Goal: Communication & Community: Ask a question

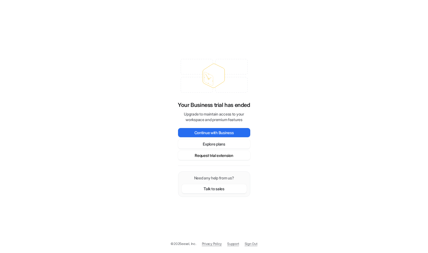
click at [216, 156] on button "Request trial extension" at bounding box center [214, 155] width 72 height 9
click at [220, 155] on button "Request trial extension" at bounding box center [214, 155] width 72 height 9
click at [221, 155] on button "Request trial extension" at bounding box center [214, 155] width 72 height 9
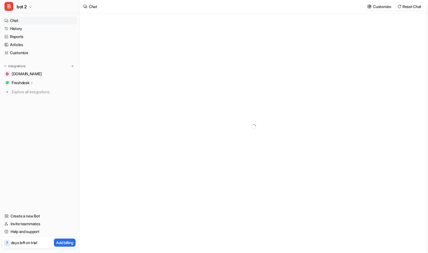
type textarea "**********"
